Goal: Transaction & Acquisition: Purchase product/service

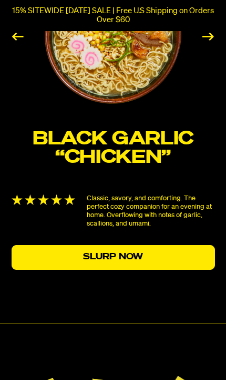
scroll to position [1591, 0]
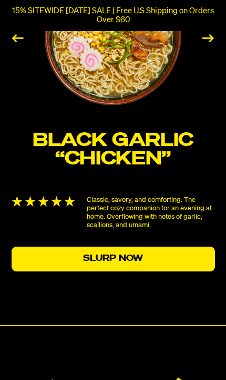
click at [188, 247] on link "Slurp Now" at bounding box center [114, 258] width 204 height 25
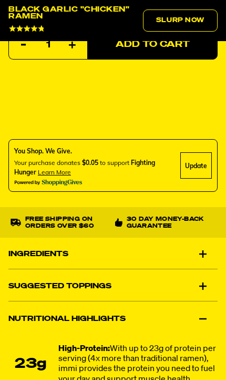
scroll to position [910, 0]
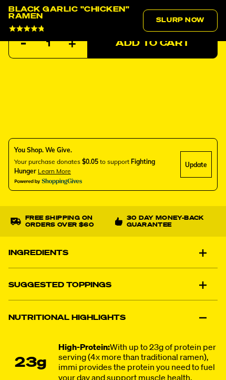
click at [203, 247] on div "Ingredients" at bounding box center [113, 252] width 210 height 29
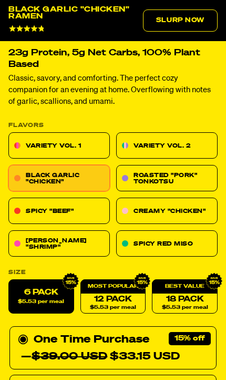
scroll to position [408, 0]
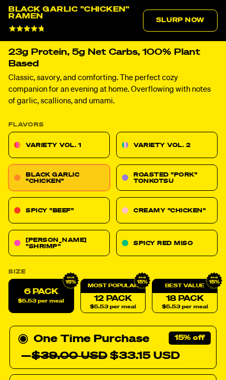
click at [80, 208] on link "Spicy "Beef"" at bounding box center [59, 210] width 102 height 26
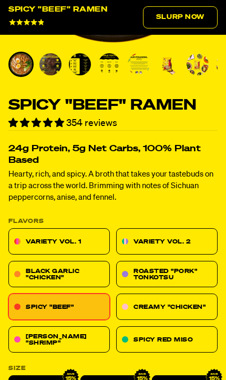
scroll to position [292, 0]
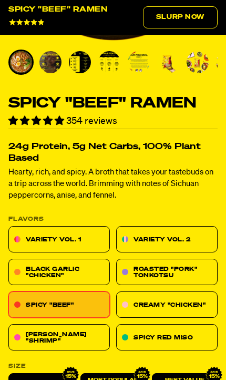
click at [167, 267] on link "Roasted "Pork" Tonkotsu" at bounding box center [167, 272] width 102 height 26
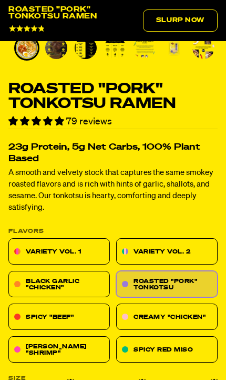
scroll to position [314, 0]
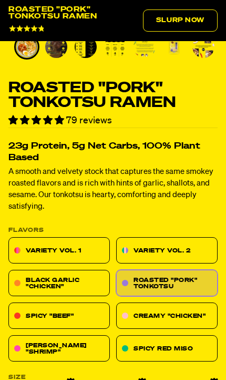
click at [158, 337] on link "Spicy Red Miso" at bounding box center [167, 348] width 102 height 26
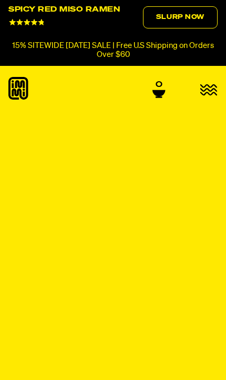
click at [173, 274] on div at bounding box center [113, 285] width 210 height 323
